Goal: Information Seeking & Learning: Learn about a topic

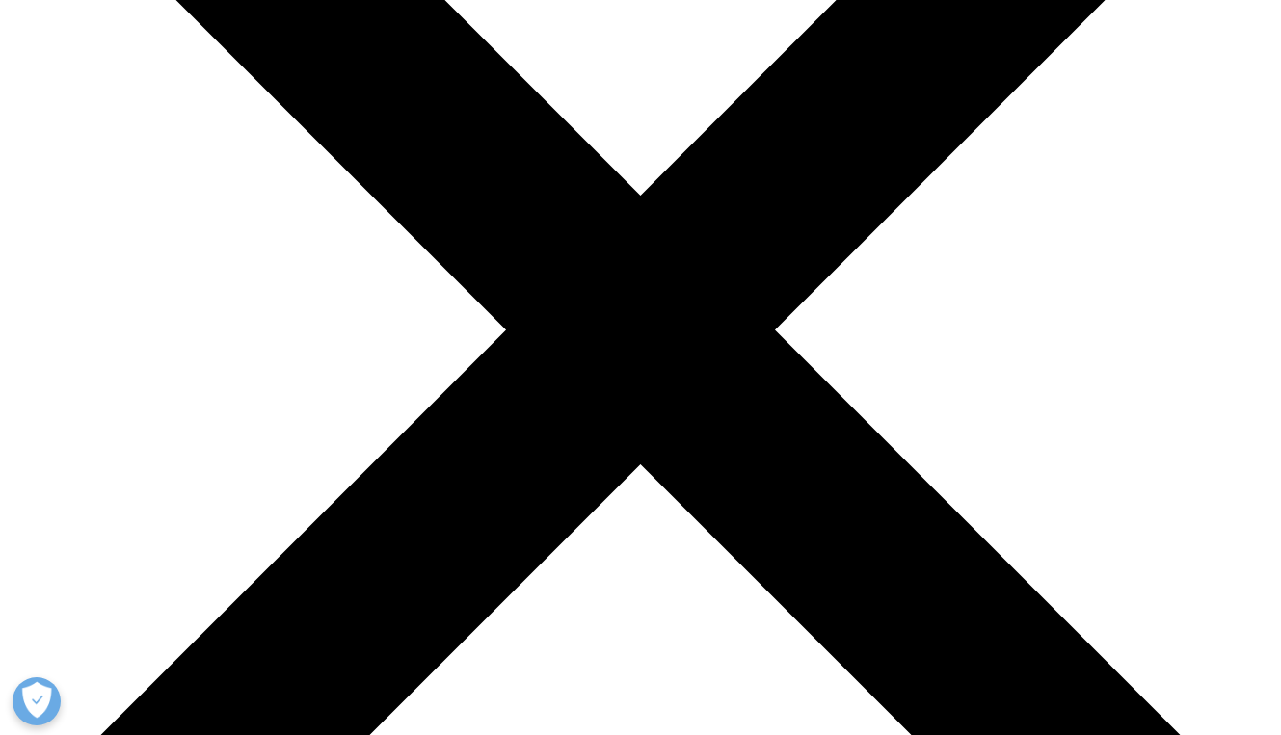
scroll to position [439, 0]
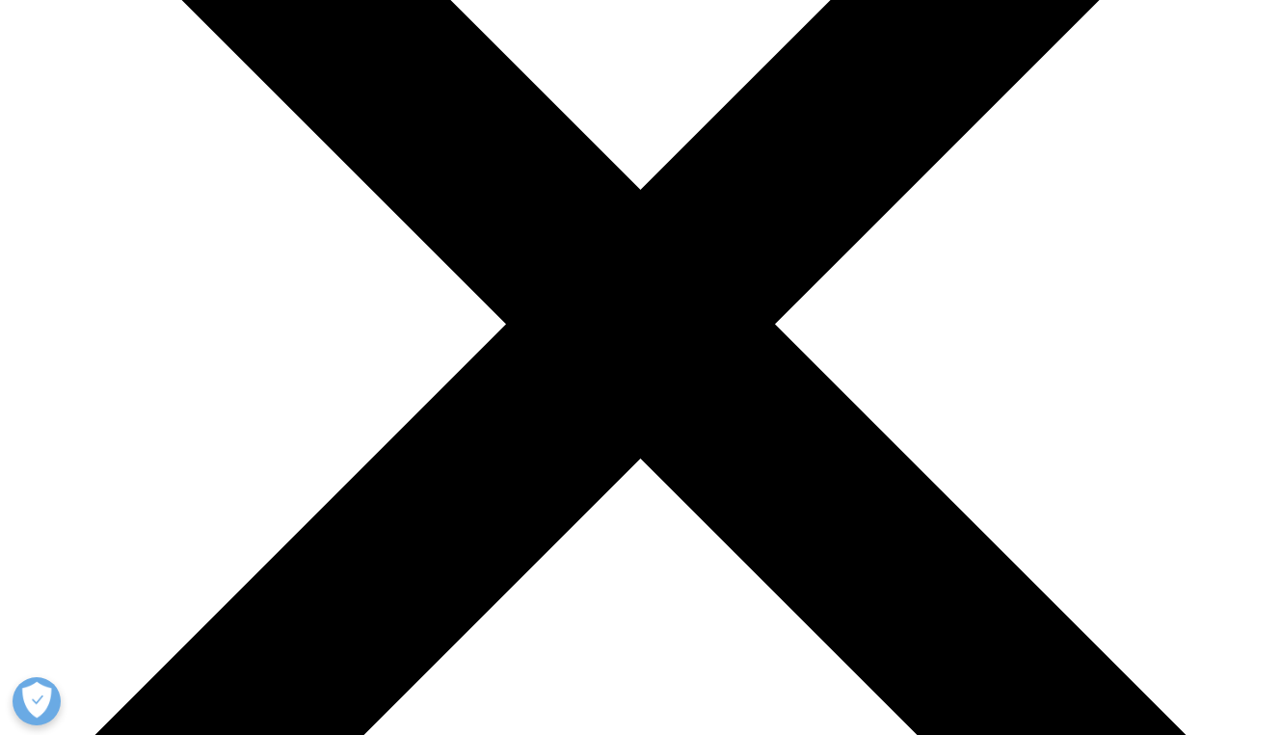
scroll to position [13, 0]
